Goal: Transaction & Acquisition: Download file/media

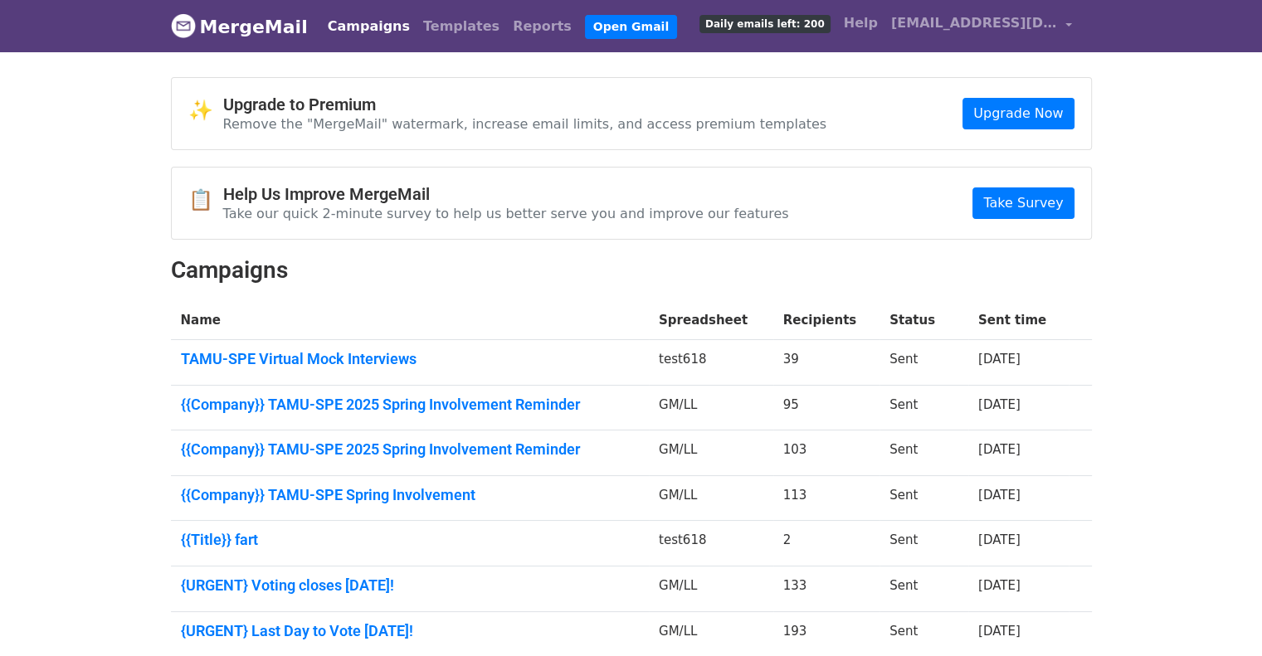
scroll to position [310, 0]
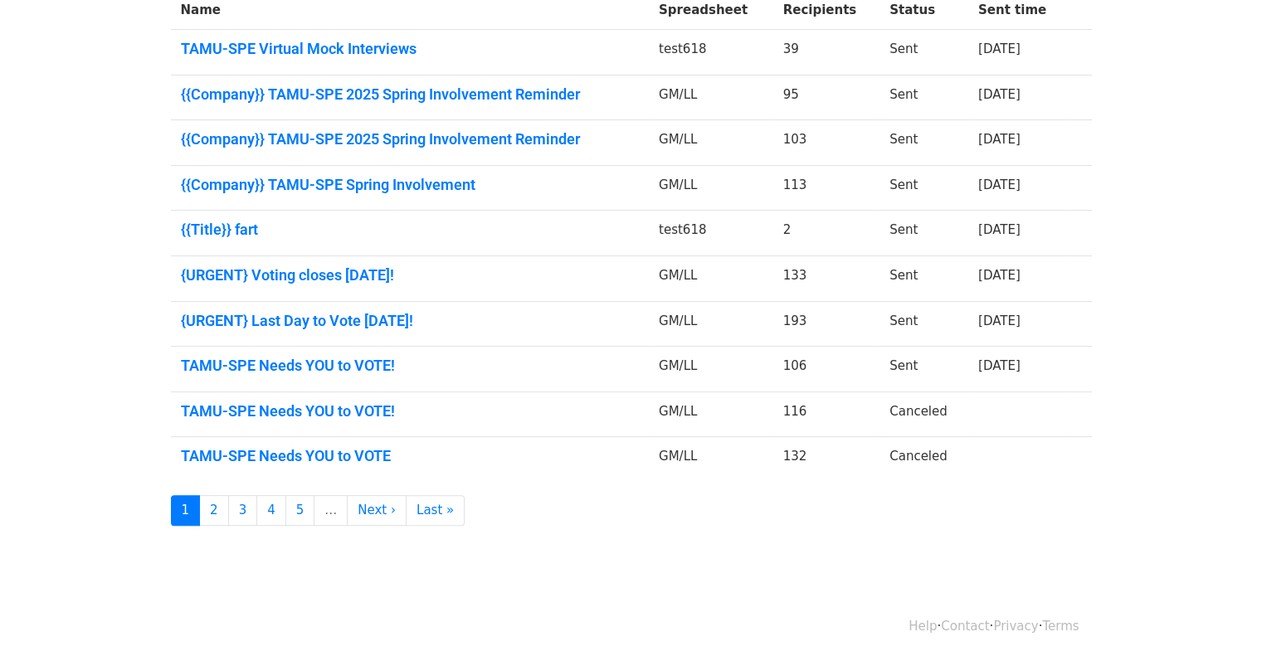
click at [971, 619] on link "Contact" at bounding box center [965, 626] width 48 height 15
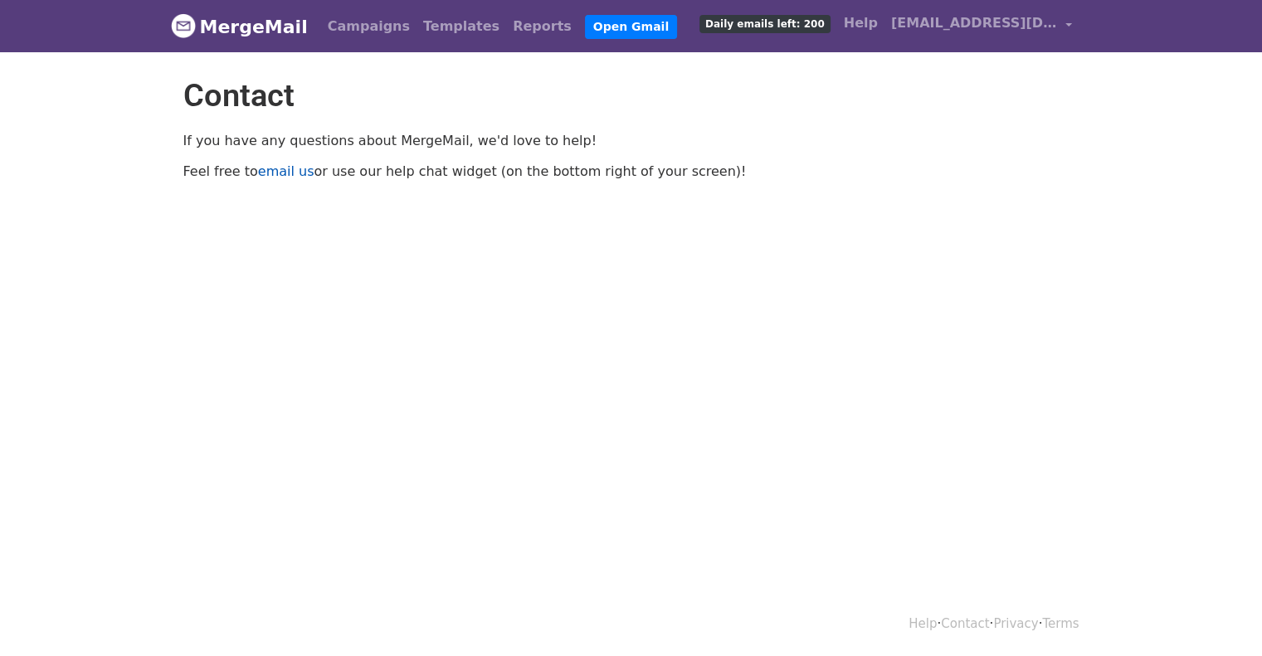
click at [281, 174] on link "email us" at bounding box center [286, 171] width 56 height 16
click at [283, 175] on link "email us" at bounding box center [286, 171] width 56 height 16
click at [954, 12] on link "[EMAIL_ADDRESS][DOMAIN_NAME]" at bounding box center [982, 26] width 194 height 39
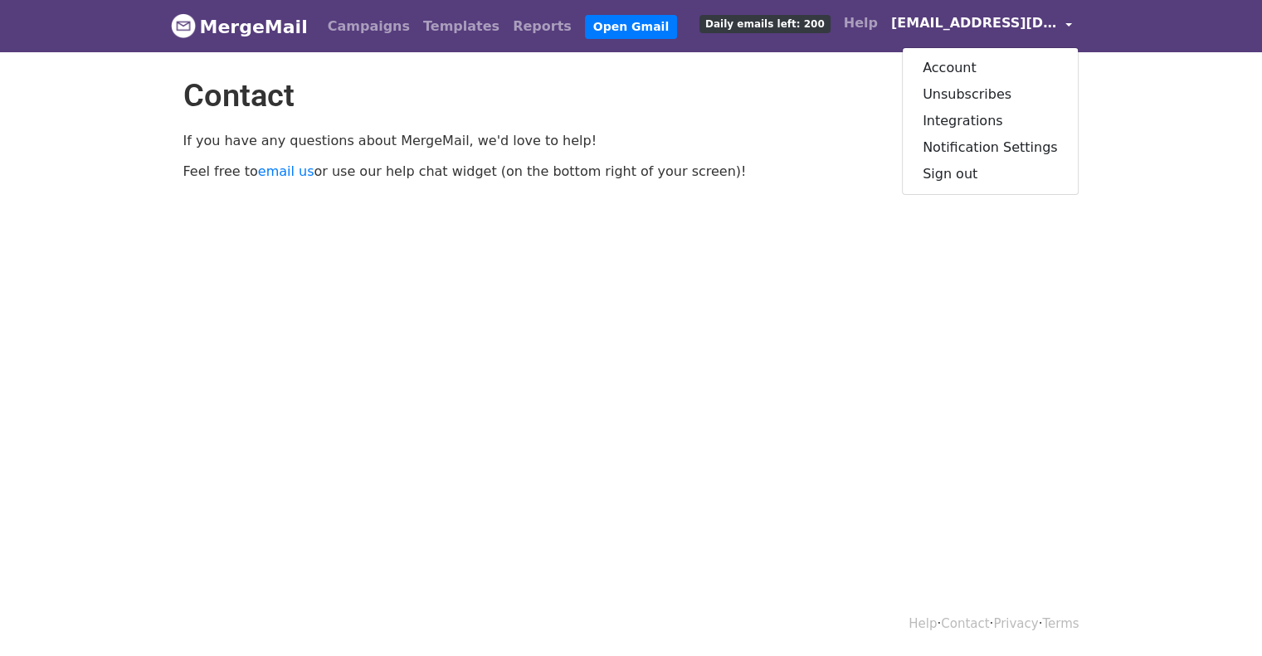
click at [956, 18] on span "[EMAIL_ADDRESS][DOMAIN_NAME]" at bounding box center [974, 23] width 166 height 20
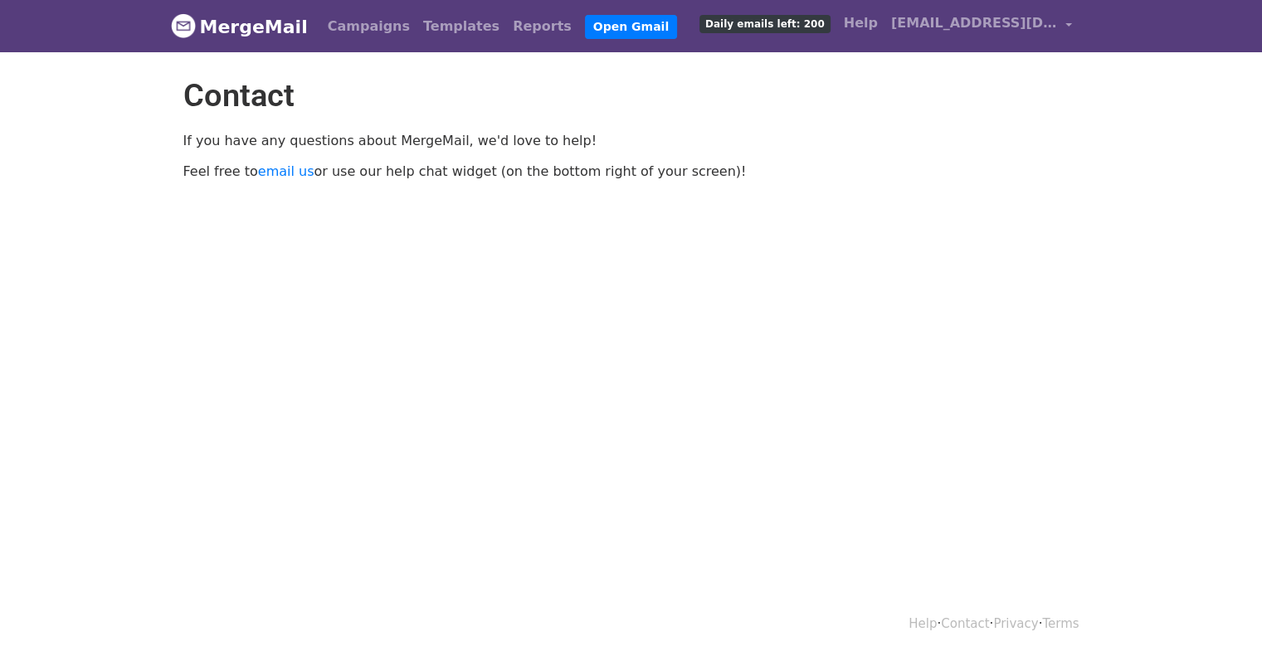
click at [256, 27] on link "MergeMail" at bounding box center [239, 26] width 137 height 35
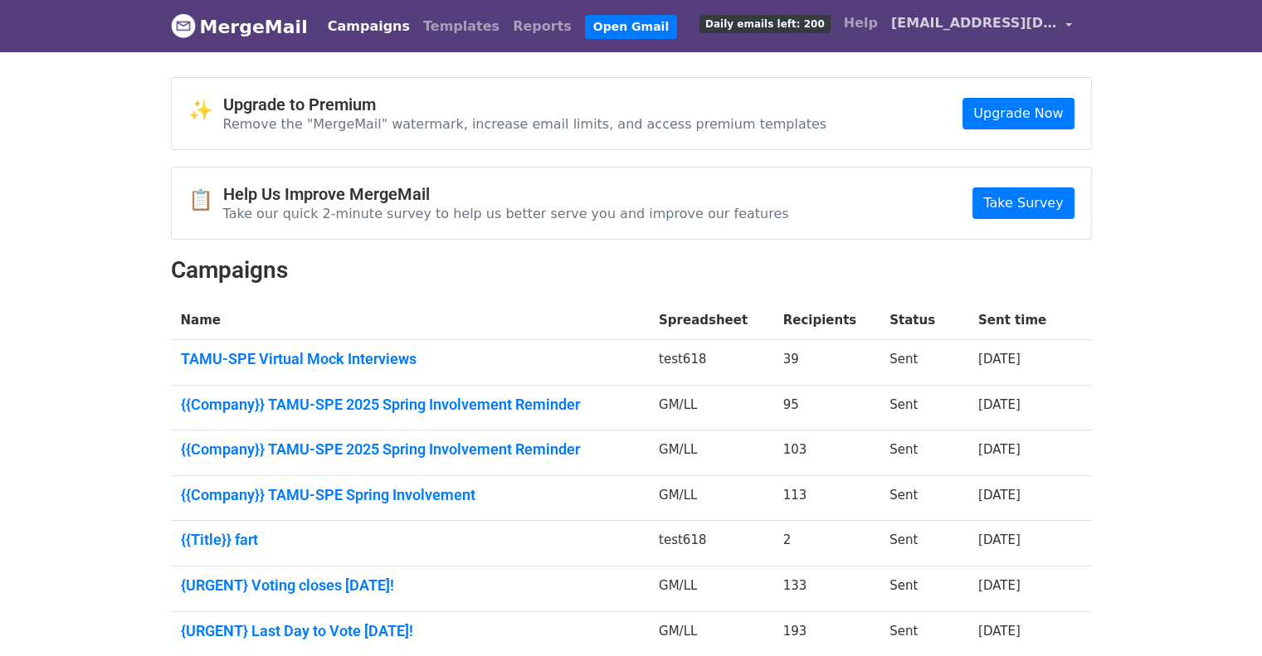
click at [959, 22] on span "[EMAIL_ADDRESS][DOMAIN_NAME]" at bounding box center [974, 23] width 166 height 20
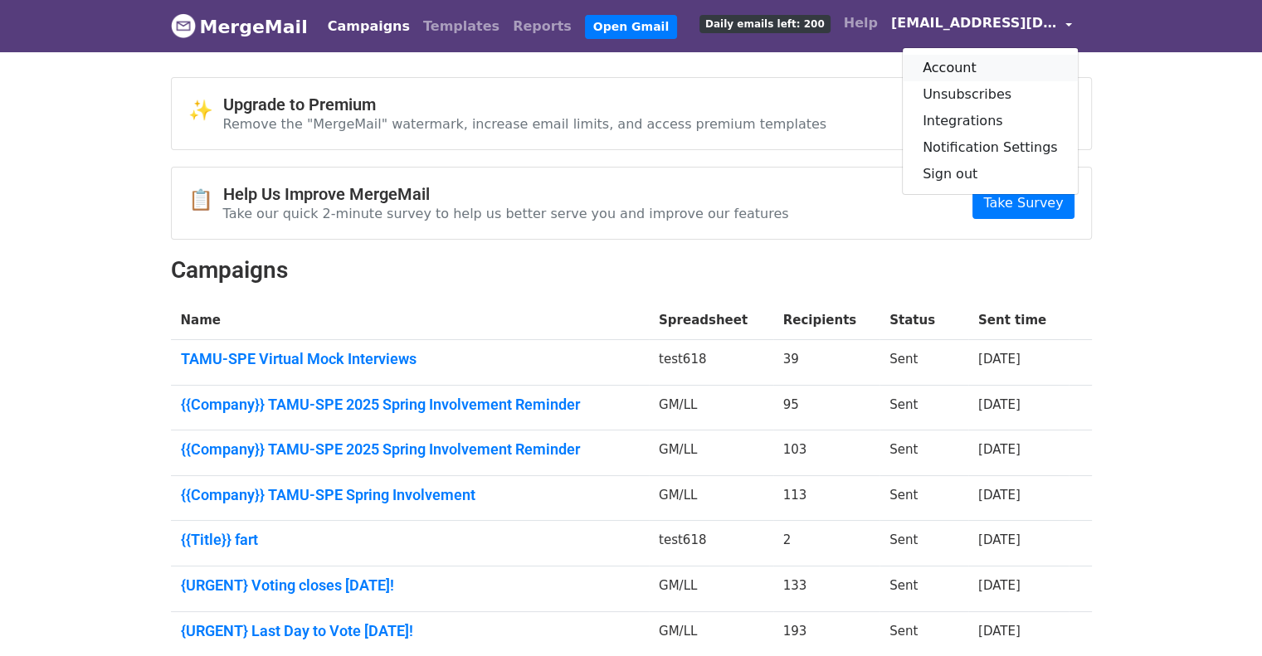
click at [949, 71] on link "Account" at bounding box center [990, 68] width 175 height 27
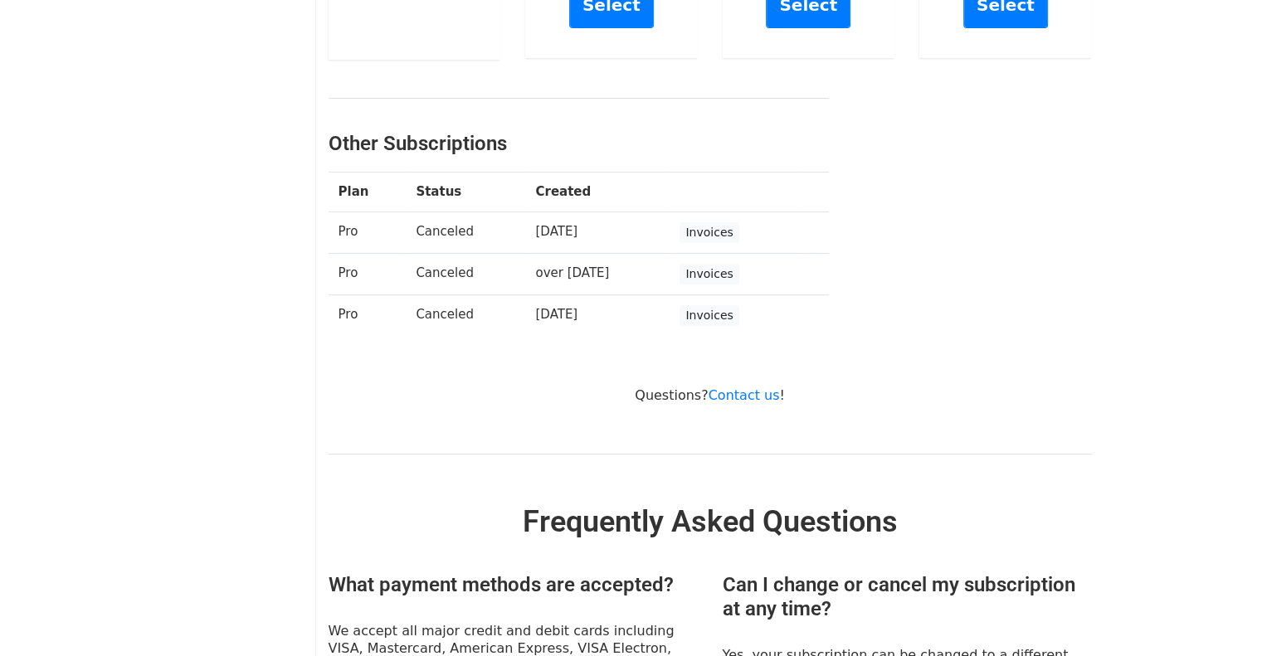
scroll to position [547, 0]
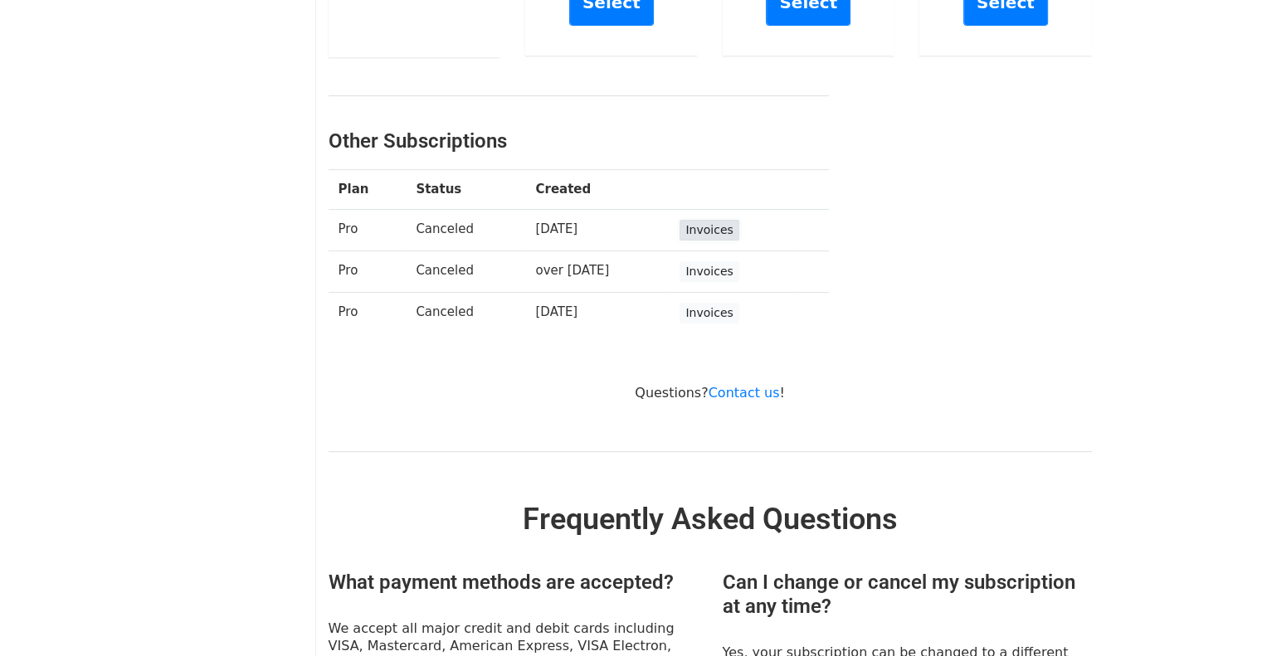
click at [710, 232] on link "Invoices" at bounding box center [709, 230] width 59 height 21
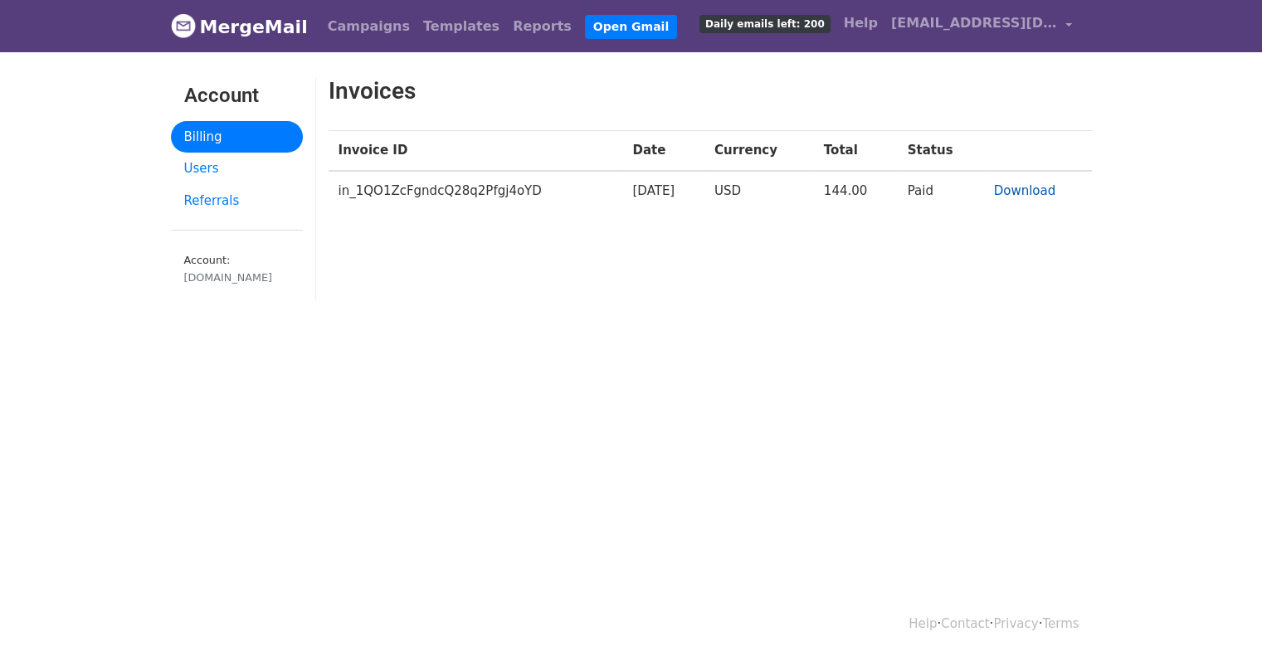
click at [1026, 190] on link "Download" at bounding box center [1025, 190] width 62 height 15
